Goal: Information Seeking & Learning: Learn about a topic

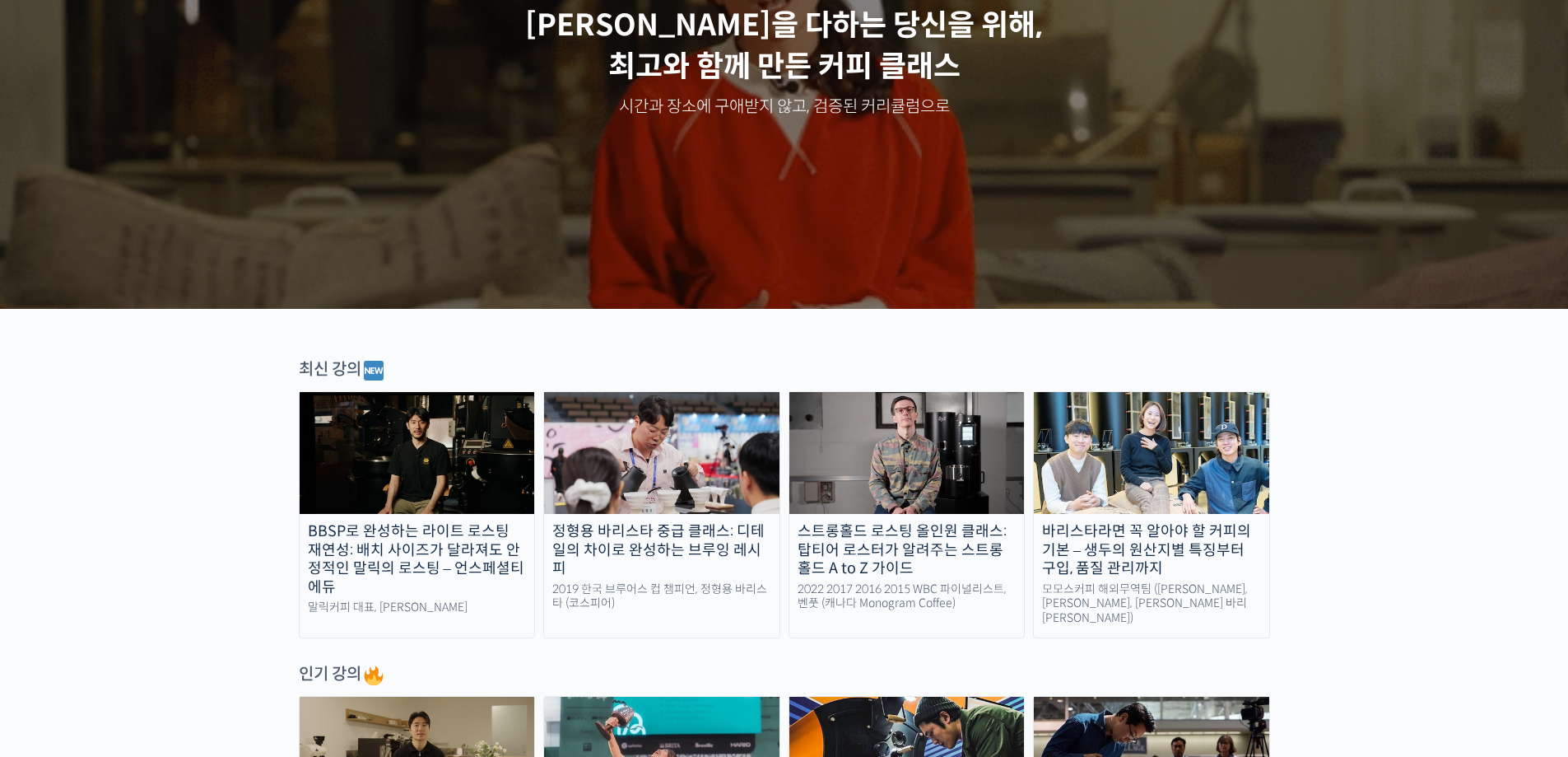
click at [439, 445] on img at bounding box center [417, 453] width 236 height 122
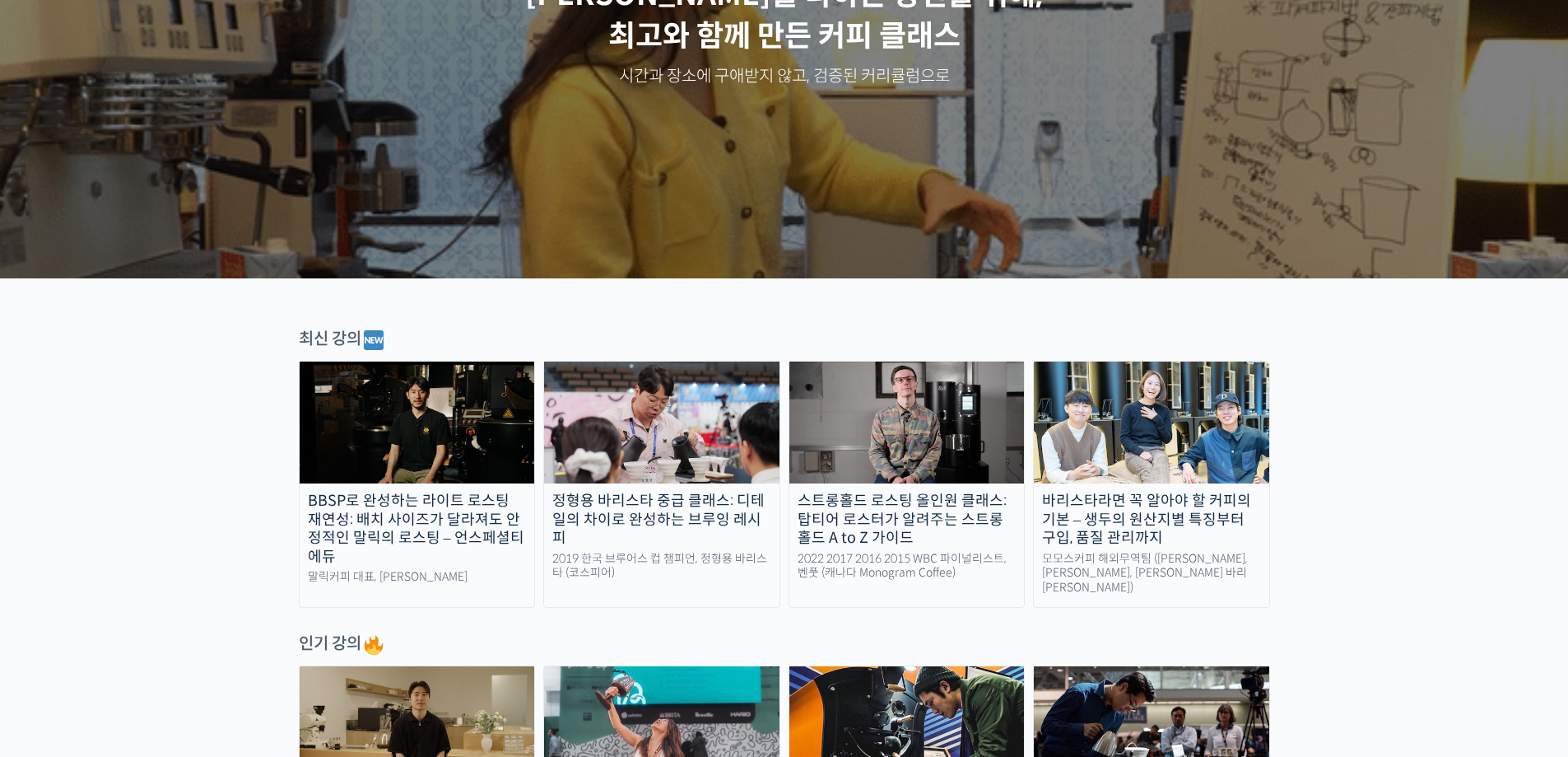
scroll to position [412, 0]
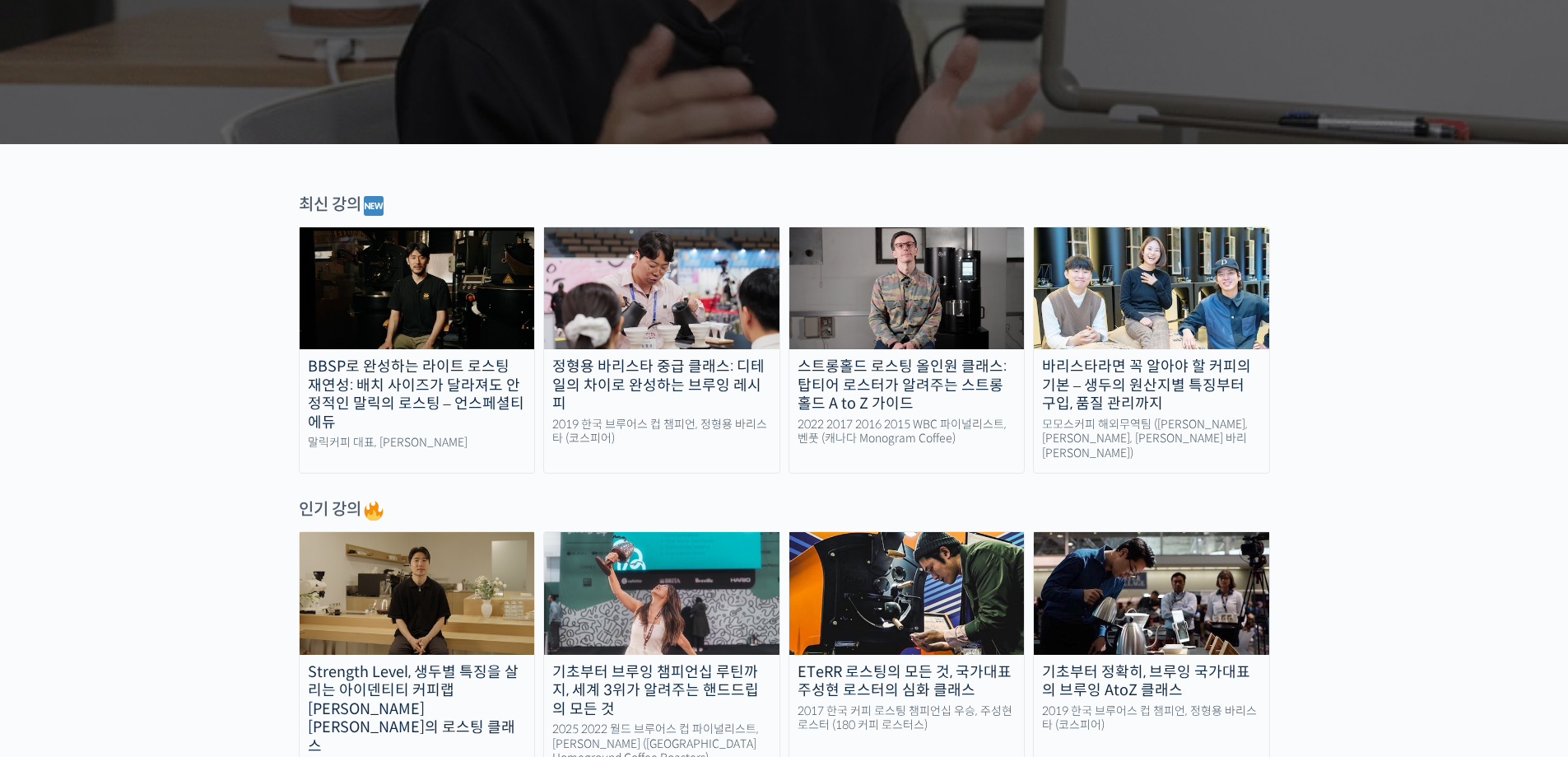
click at [1218, 367] on div "바리스타라면 꼭 알아야 할 커피의 기본 – 생두의 원산지별 특징부터 구입, 품질 관리까지" at bounding box center [1151, 385] width 236 height 56
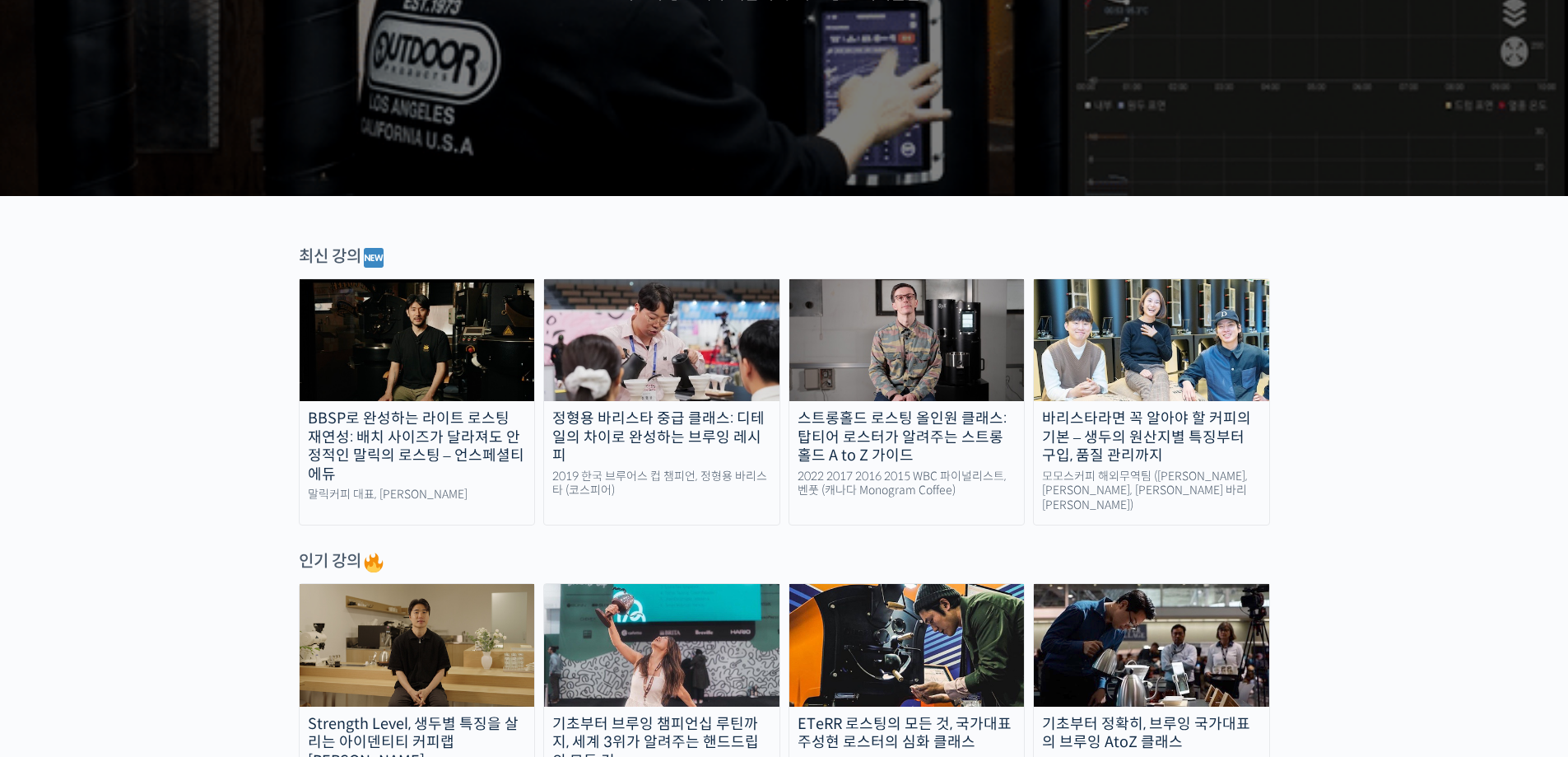
scroll to position [0, 0]
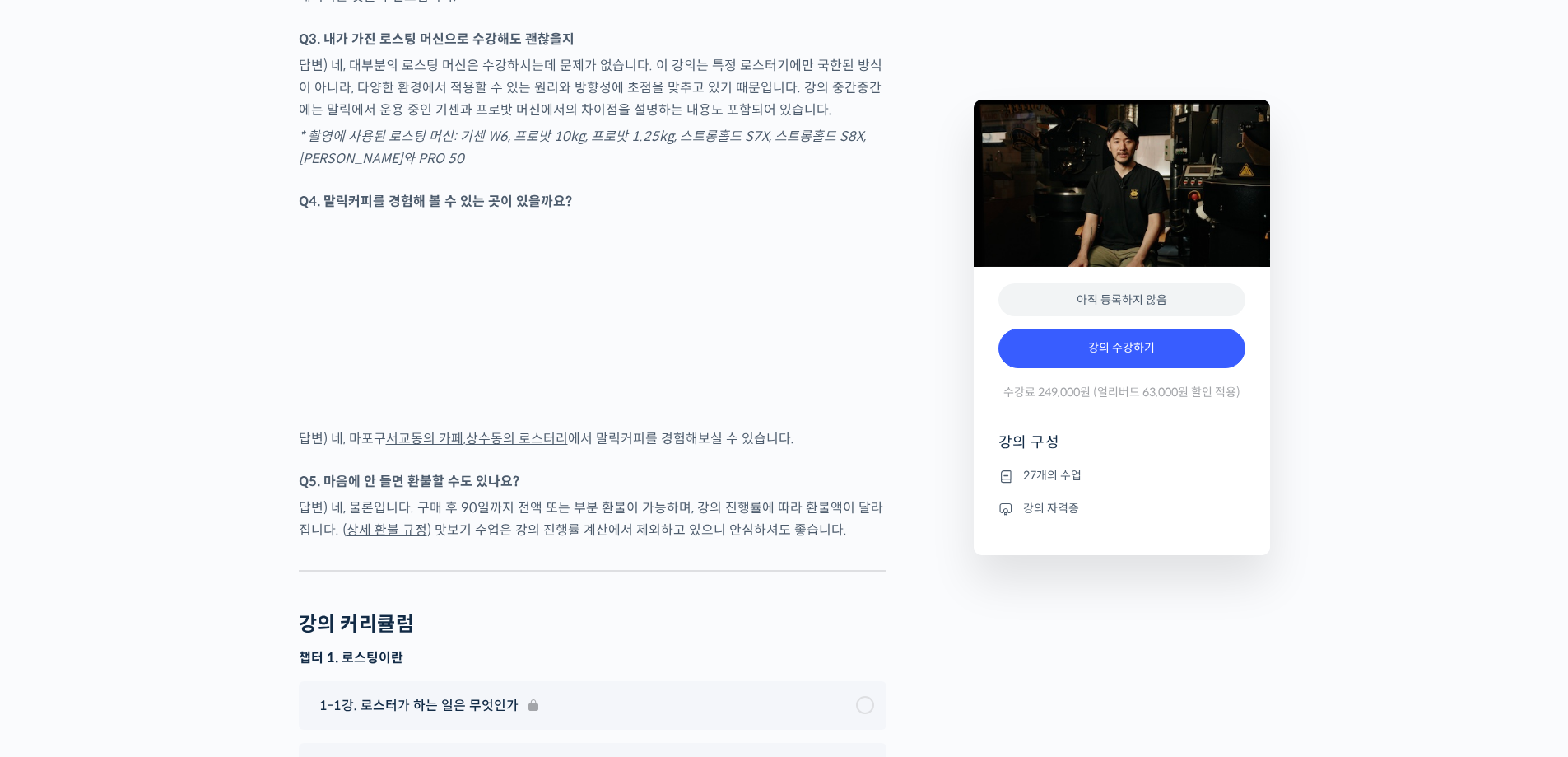
scroll to position [5765, 0]
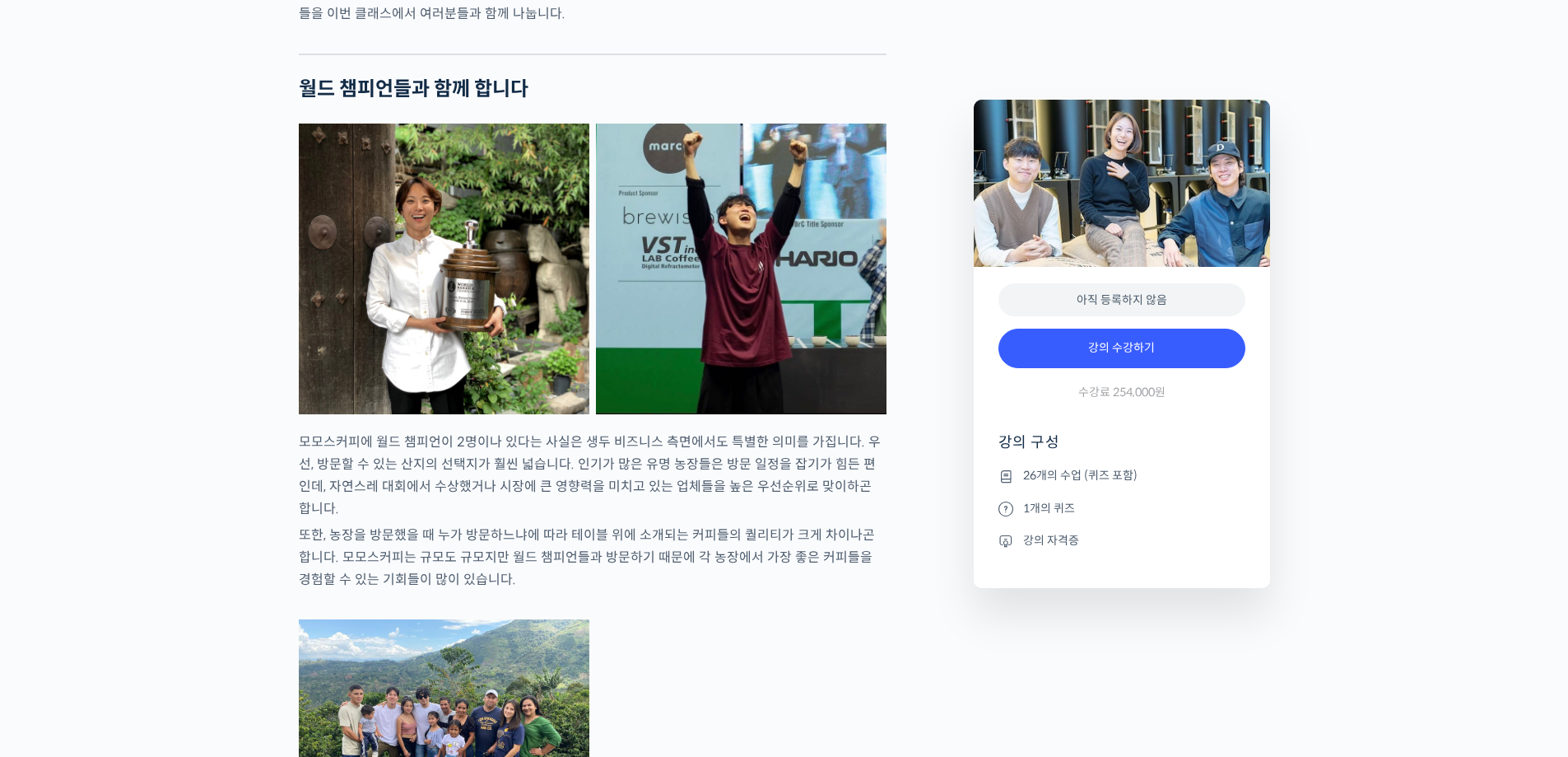
scroll to position [2224, 0]
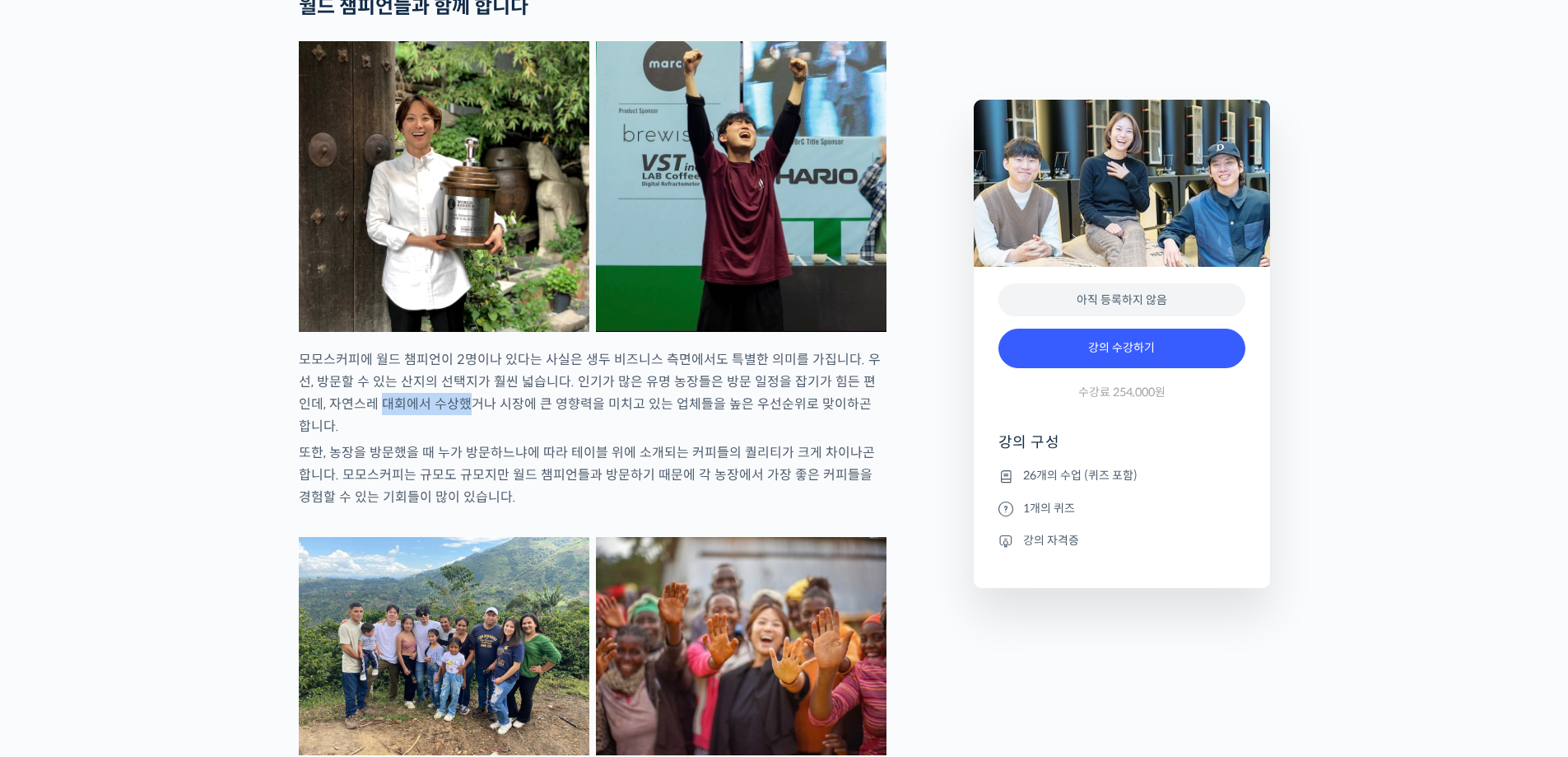
drag, startPoint x: 342, startPoint y: 470, endPoint x: 429, endPoint y: 473, distance: 87.1
click at [429, 438] on p "모모스커피에 월드 챔피언이 2명이나 있다는 사실은 생두 비즈니스 측면에서도 특별한 의미를 가집니다. 우선, 방문할 수 있는 산지의 선택지가 훨…" at bounding box center [593, 392] width 588 height 89
drag, startPoint x: 470, startPoint y: 462, endPoint x: 665, endPoint y: 461, distance: 195.0
click at [665, 438] on p "모모스커피에 월드 챔피언이 2명이나 있다는 사실은 생두 비즈니스 측면에서도 특별한 의미를 가집니다. 우선, 방문할 수 있는 산지의 선택지가 훨…" at bounding box center [593, 392] width 588 height 89
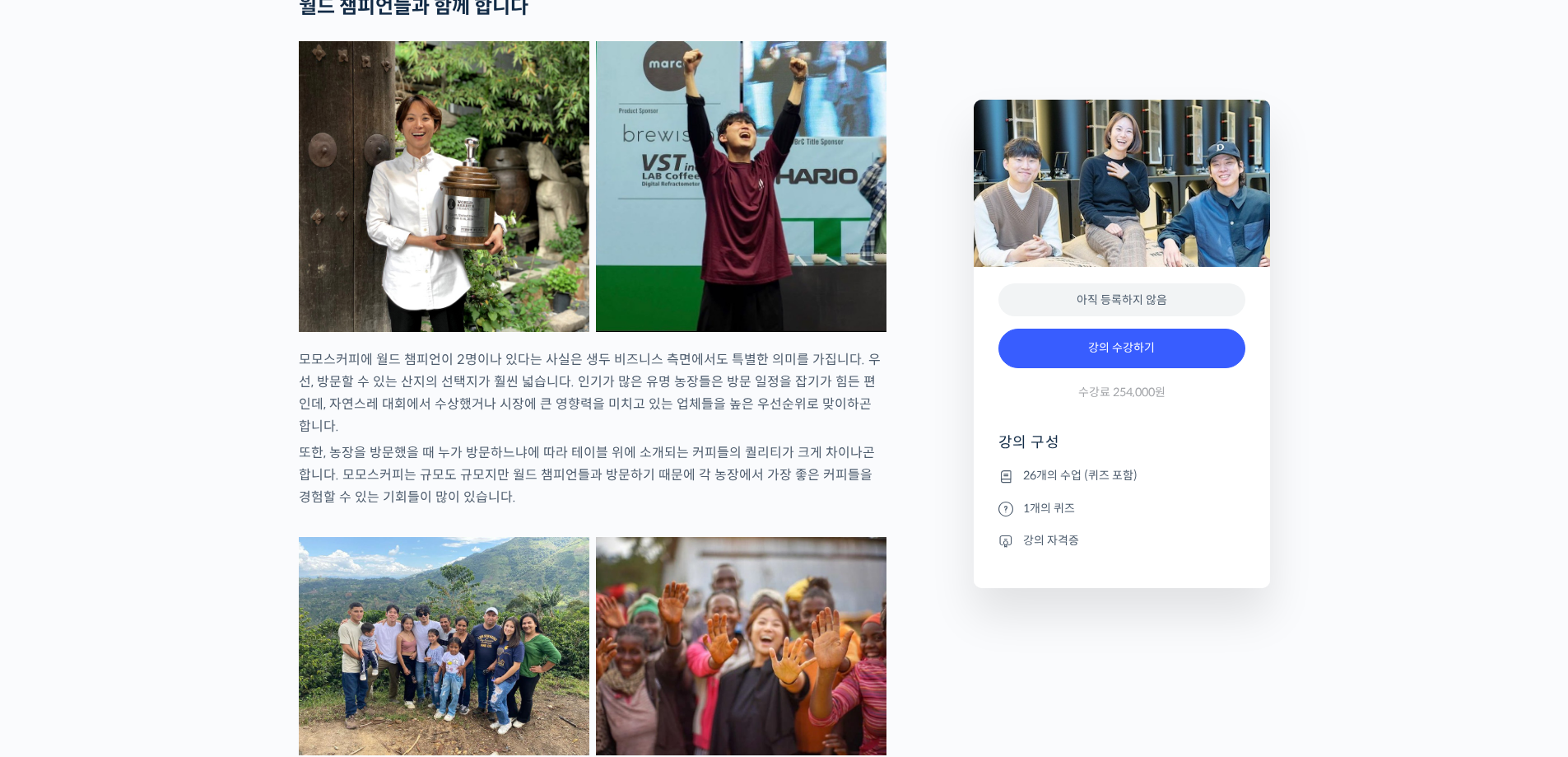
drag, startPoint x: 553, startPoint y: 491, endPoint x: 641, endPoint y: 492, distance: 88.0
click at [641, 492] on p "또한, 농장을 방문했을 때 누가 방문하느냐에 따라 테이블 위에 소개되는 커피들의 퀄리티가 크게 차이나곤 합니다. 모모스커피는 규모도 규모지만 …" at bounding box center [593, 474] width 588 height 67
click at [631, 508] on p "또한, 농장을 방문했을 때 누가 방문하느냐에 따라 테이블 위에 소개되는 커피들의 퀄리티가 크게 차이나곤 합니다. 모모스커피는 규모도 규모지만 …" at bounding box center [593, 474] width 588 height 67
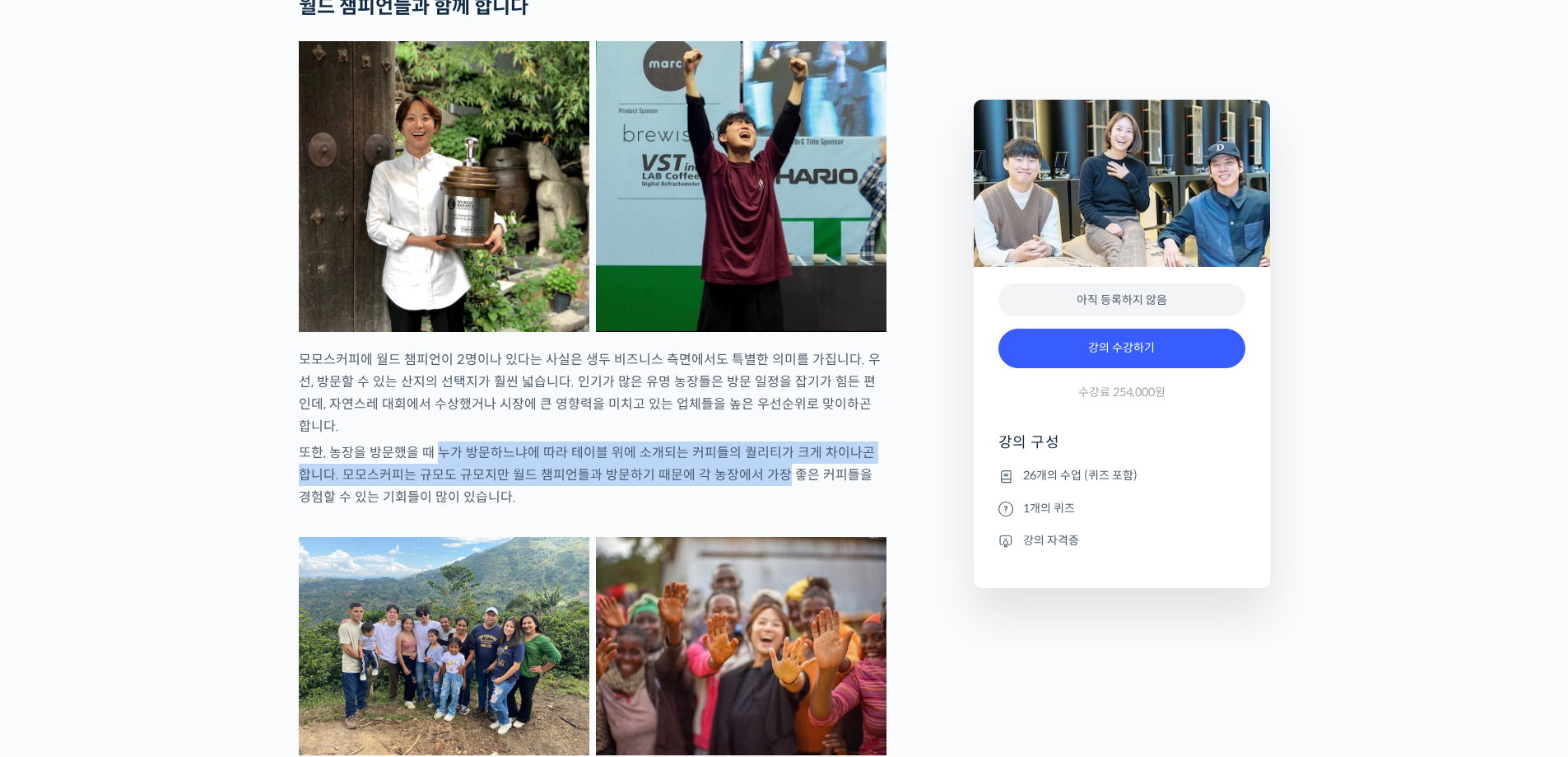
drag, startPoint x: 435, startPoint y: 489, endPoint x: 764, endPoint y: 502, distance: 329.3
click at [764, 502] on p "또한, 농장을 방문했을 때 누가 방문하느냐에 따라 테이블 위에 소개되는 커피들의 퀄리티가 크게 차이나곤 합니다. 모모스커피는 규모도 규모지만 …" at bounding box center [593, 474] width 588 height 67
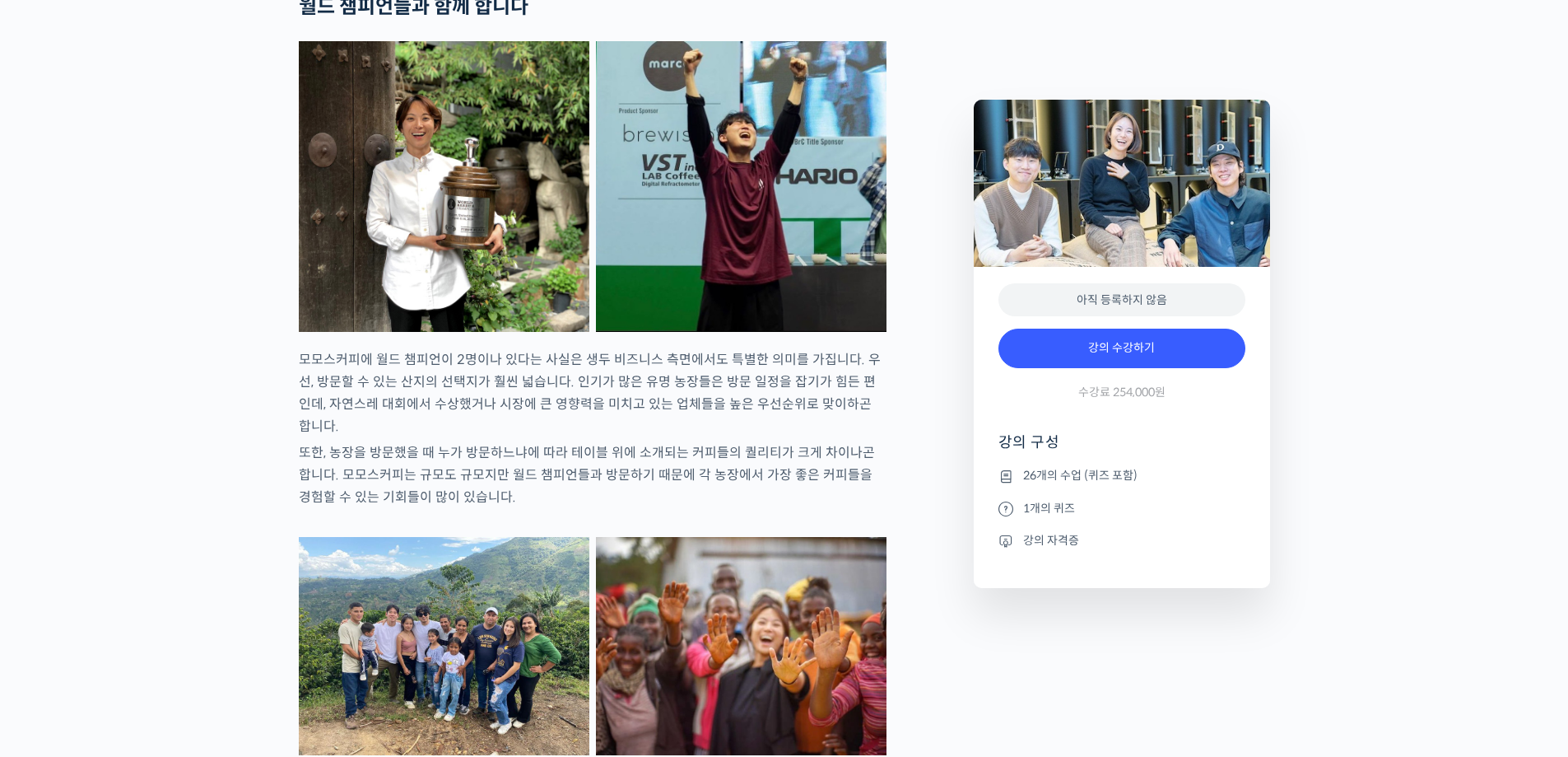
drag, startPoint x: 363, startPoint y: 515, endPoint x: 459, endPoint y: 512, distance: 96.0
click at [459, 508] on p "또한, 농장을 방문했을 때 누가 방문하느냐에 따라 테이블 위에 소개되는 커피들의 퀄리티가 크게 차이나곤 합니다. 모모스커피는 규모도 규모지만 …" at bounding box center [593, 474] width 588 height 67
drag, startPoint x: 557, startPoint y: 513, endPoint x: 620, endPoint y: 513, distance: 63.0
click at [620, 508] on p "또한, 농장을 방문했을 때 누가 방문하느냐에 따라 테이블 위에 소개되는 커피들의 퀄리티가 크게 차이나곤 합니다. 모모스커피는 규모도 규모지만 …" at bounding box center [593, 474] width 588 height 67
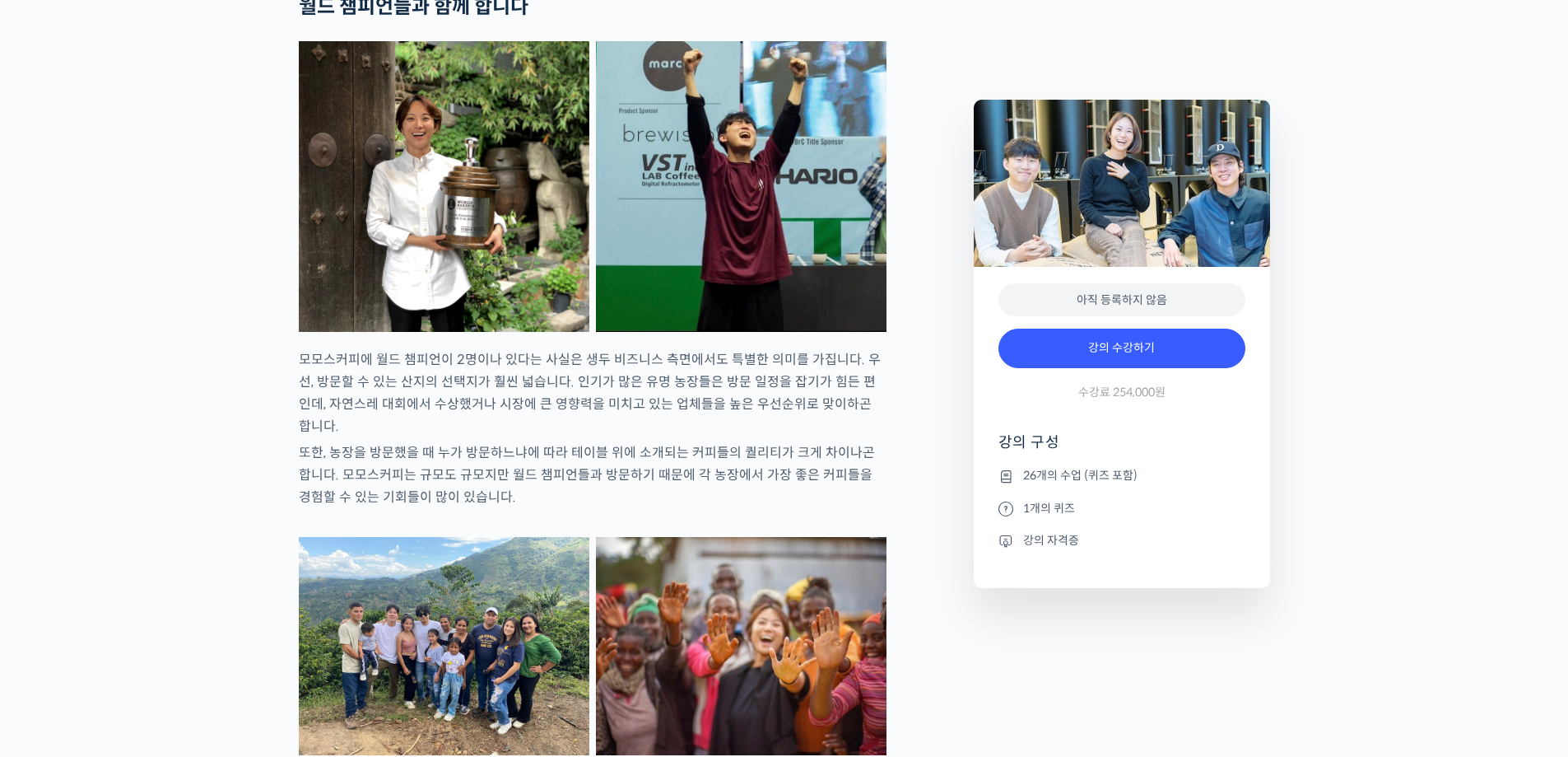
click at [386, 438] on p "모모스커피에 월드 챔피언이 2명이나 있다는 사실은 생두 비즈니스 측면에서도 특별한 의미를 가집니다. 우선, 방문할 수 있는 산지의 선택지가 훨…" at bounding box center [593, 392] width 588 height 89
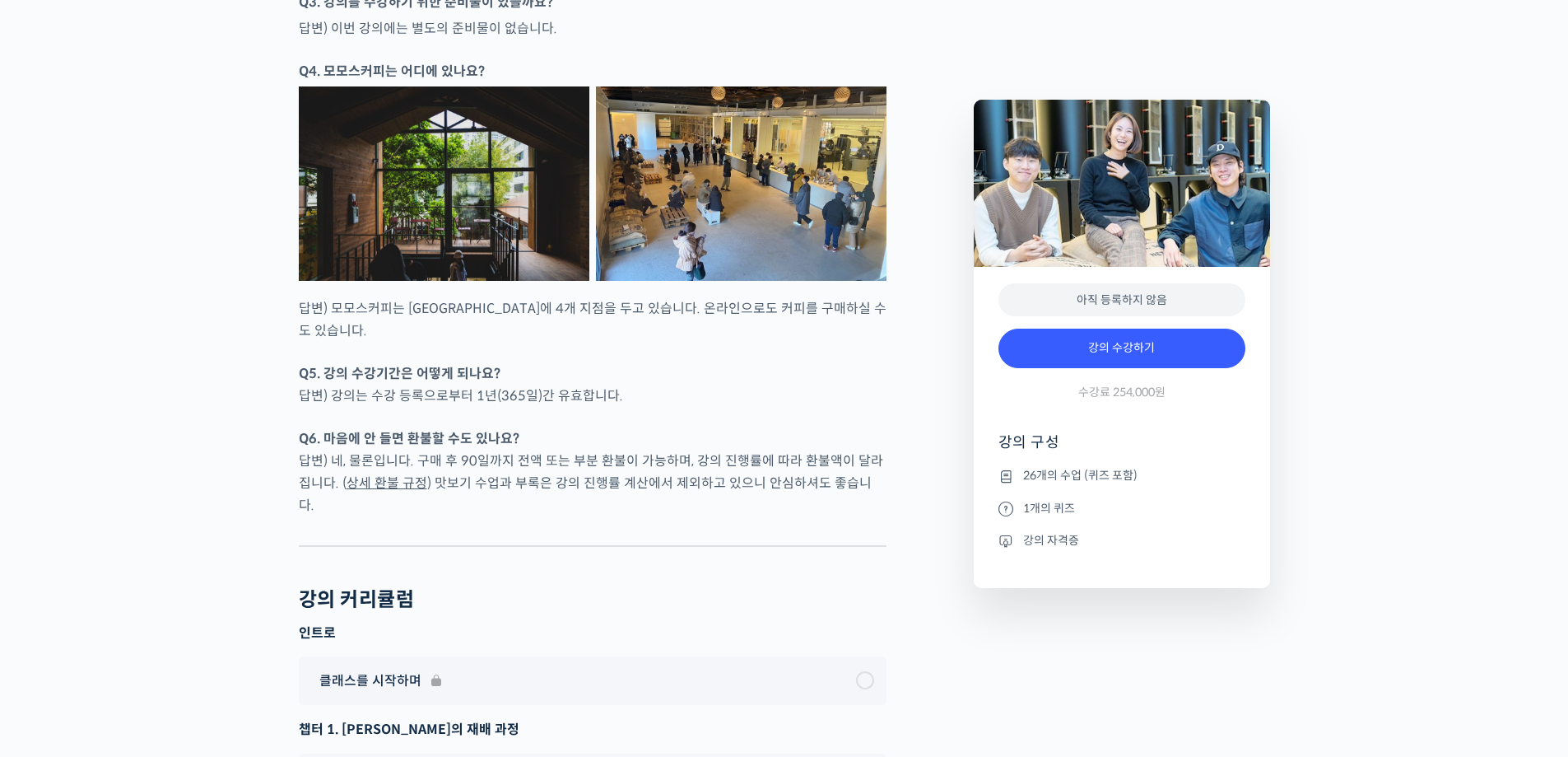
scroll to position [7742, 0]
